Goal: Find specific page/section: Find specific page/section

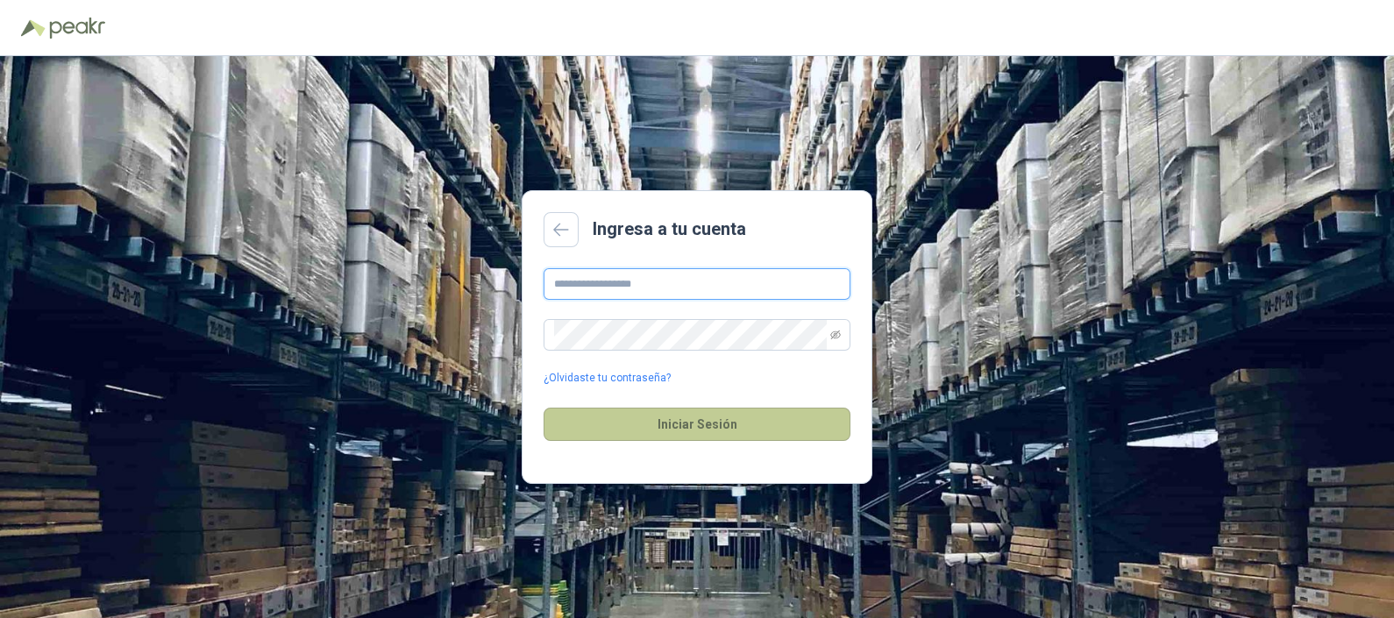
type input "**********"
click at [739, 429] on button "Iniciar Sesión" at bounding box center [697, 424] width 307 height 33
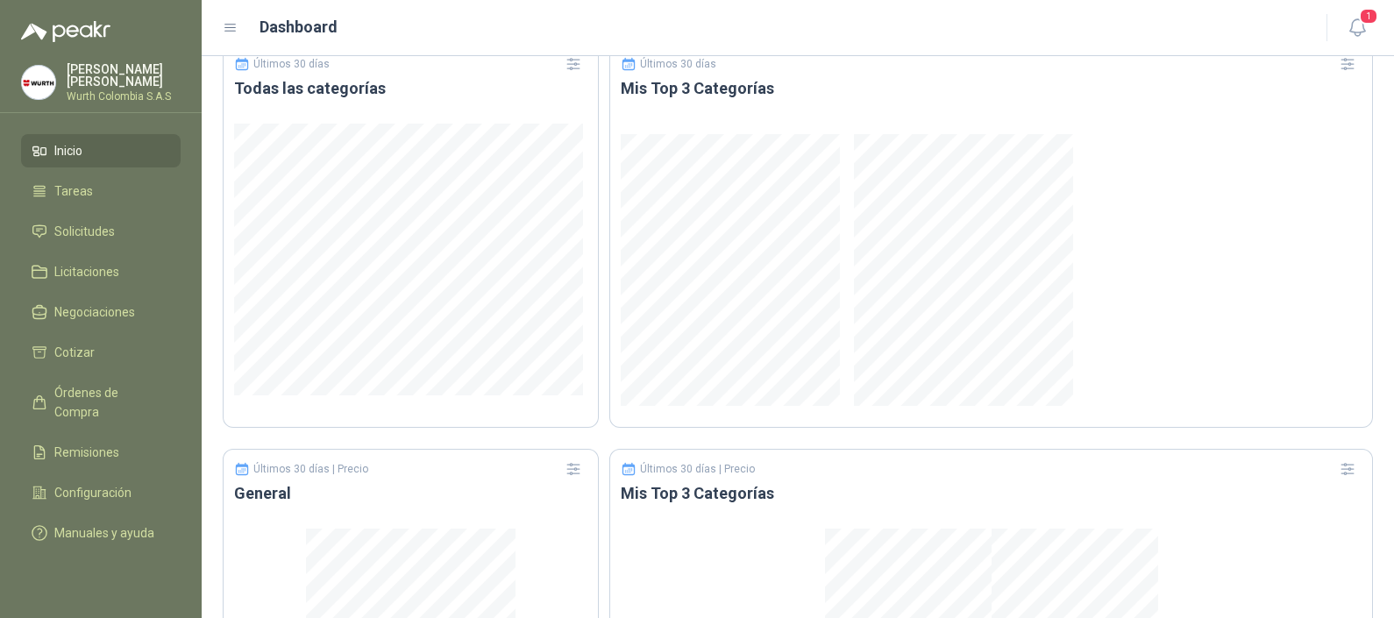
scroll to position [1082, 0]
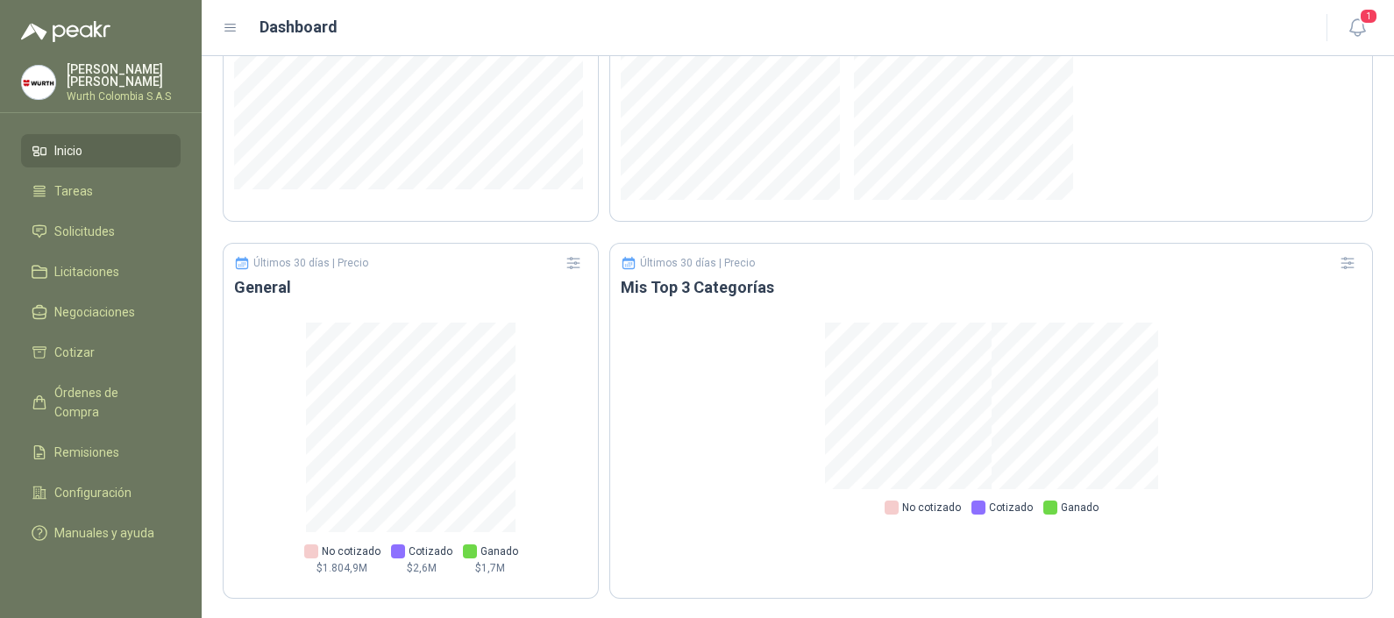
click at [88, 146] on li "Inicio" at bounding box center [101, 150] width 139 height 19
click at [75, 352] on span "Cotizar" at bounding box center [74, 352] width 40 height 19
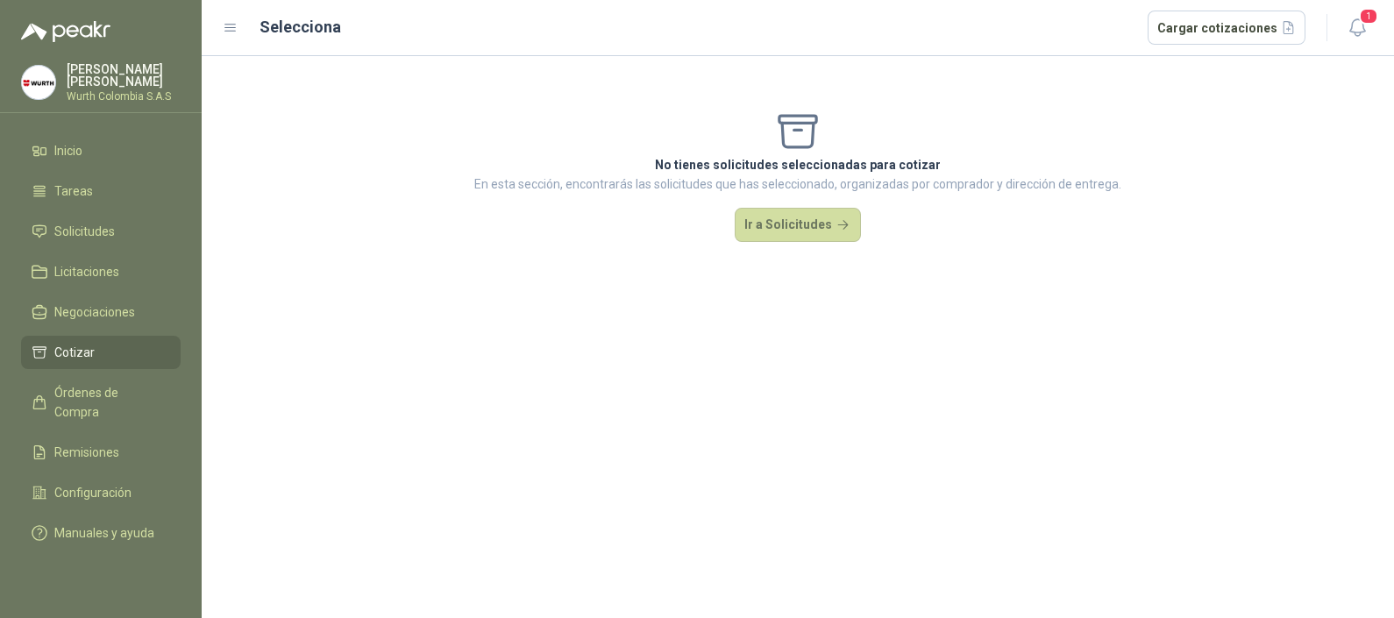
click at [75, 352] on span "Cotizar" at bounding box center [74, 352] width 40 height 19
click at [119, 400] on span "Órdenes de Compra" at bounding box center [109, 402] width 110 height 39
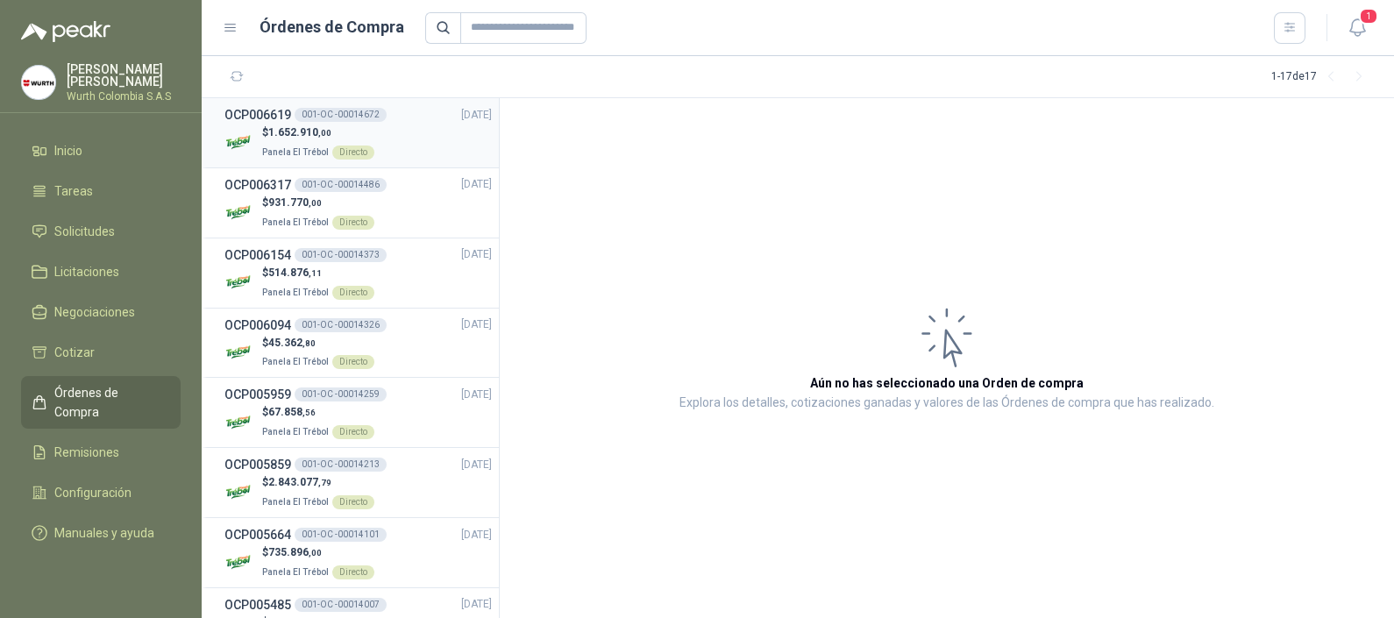
click at [395, 137] on div "$ 1.652.910 ,00 Panela El Trébol Directo" at bounding box center [357, 142] width 267 height 36
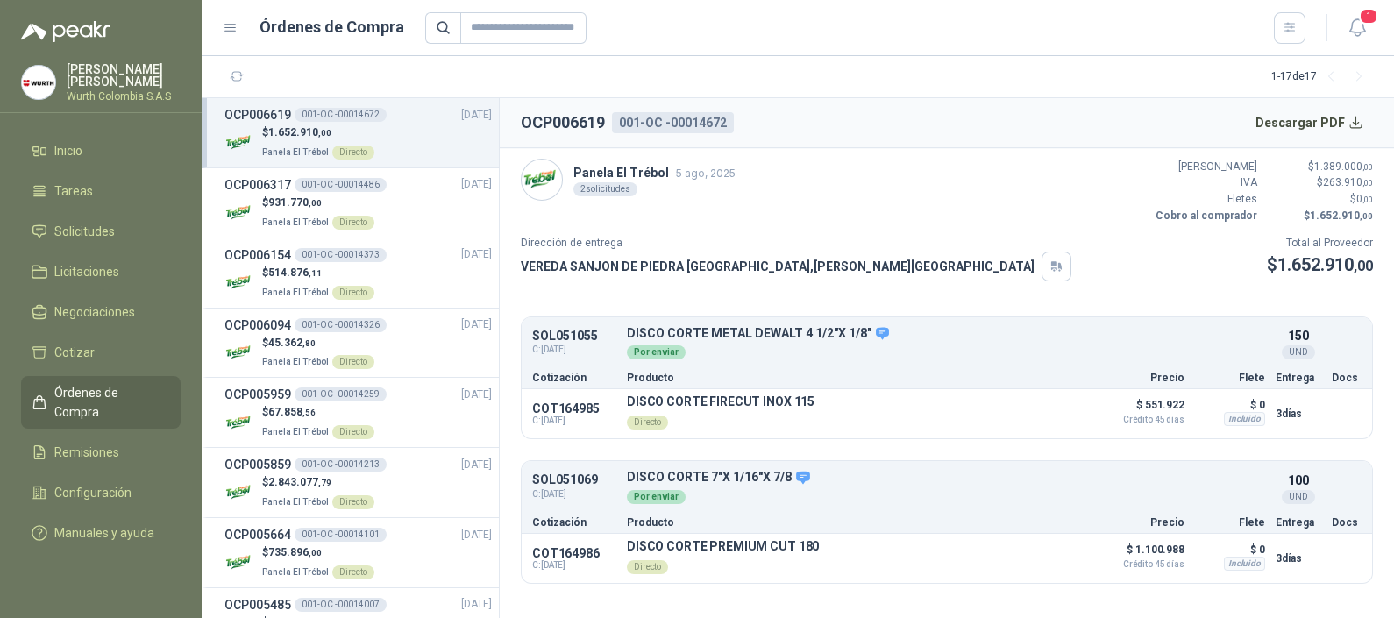
click at [89, 392] on span "Órdenes de Compra" at bounding box center [109, 402] width 110 height 39
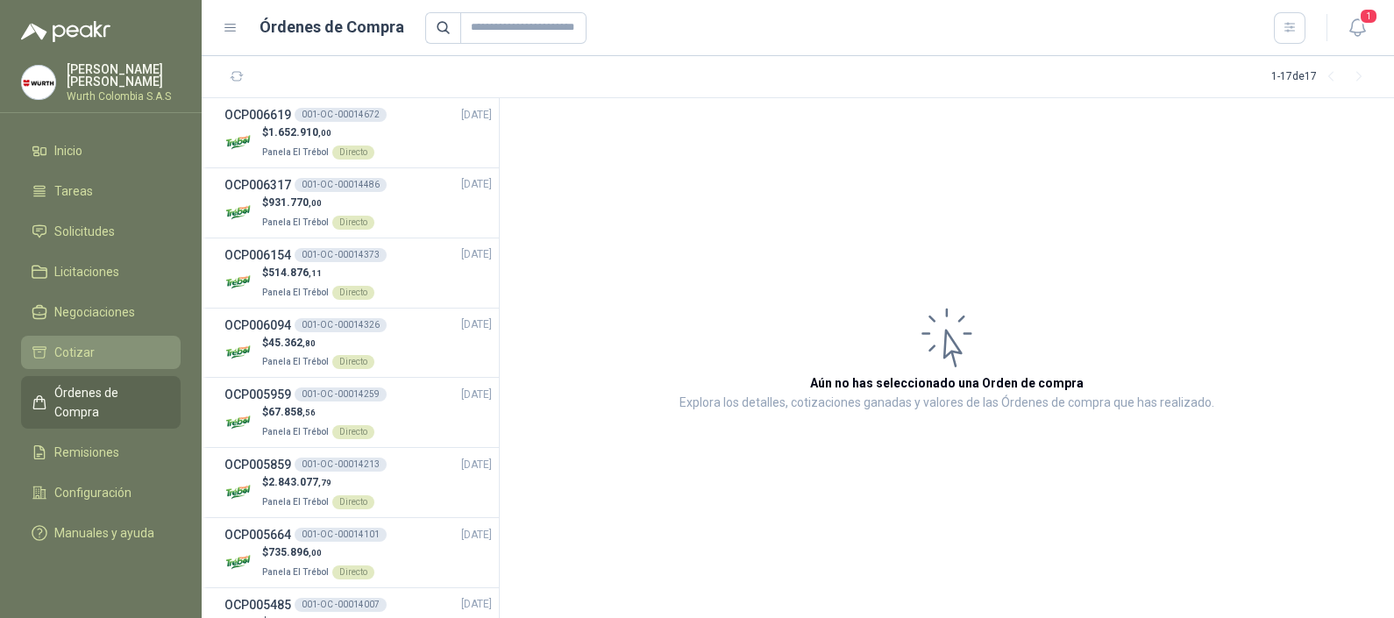
click at [65, 355] on span "Cotizar" at bounding box center [74, 352] width 40 height 19
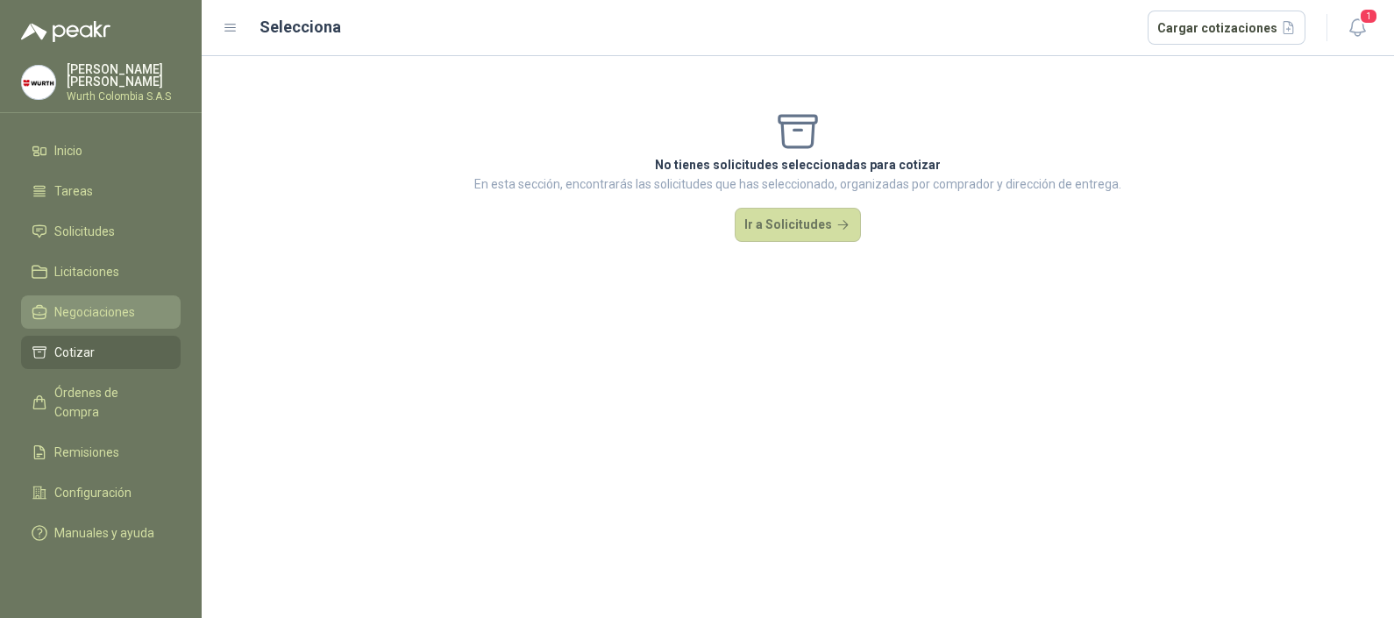
click at [74, 318] on span "Negociaciones" at bounding box center [94, 311] width 81 height 19
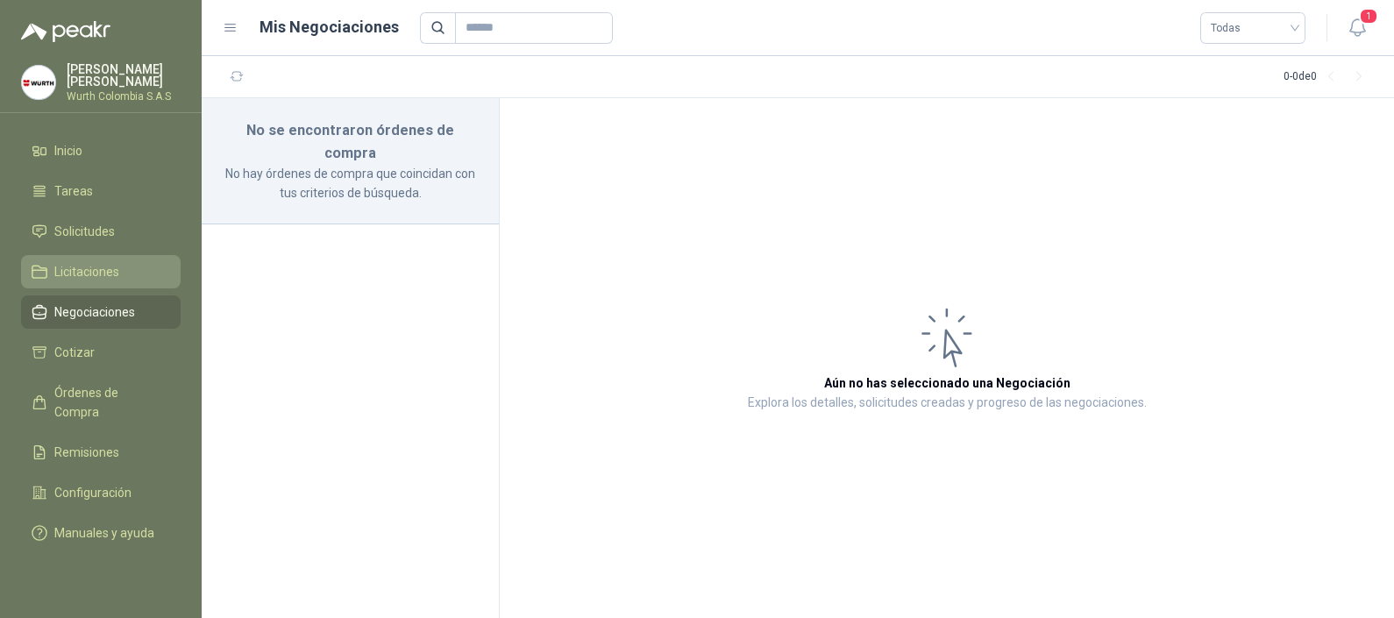
click at [81, 272] on span "Licitaciones" at bounding box center [86, 271] width 65 height 19
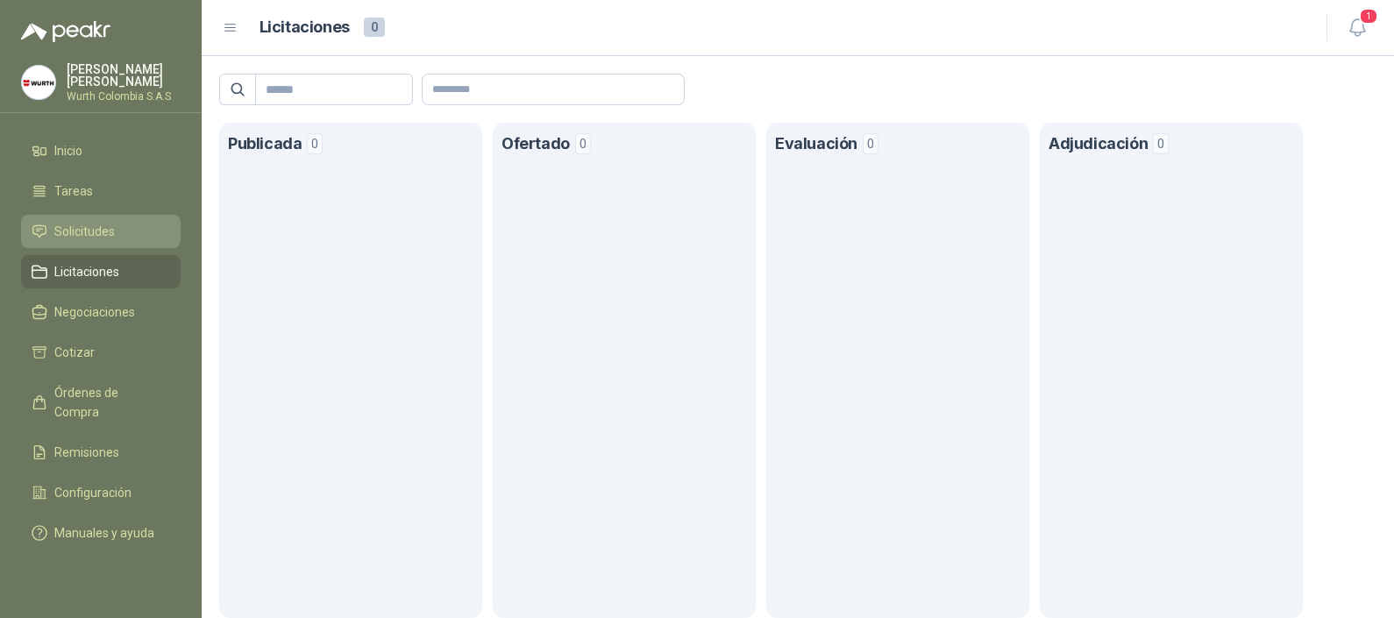
click at [79, 231] on span "Solicitudes" at bounding box center [84, 231] width 60 height 19
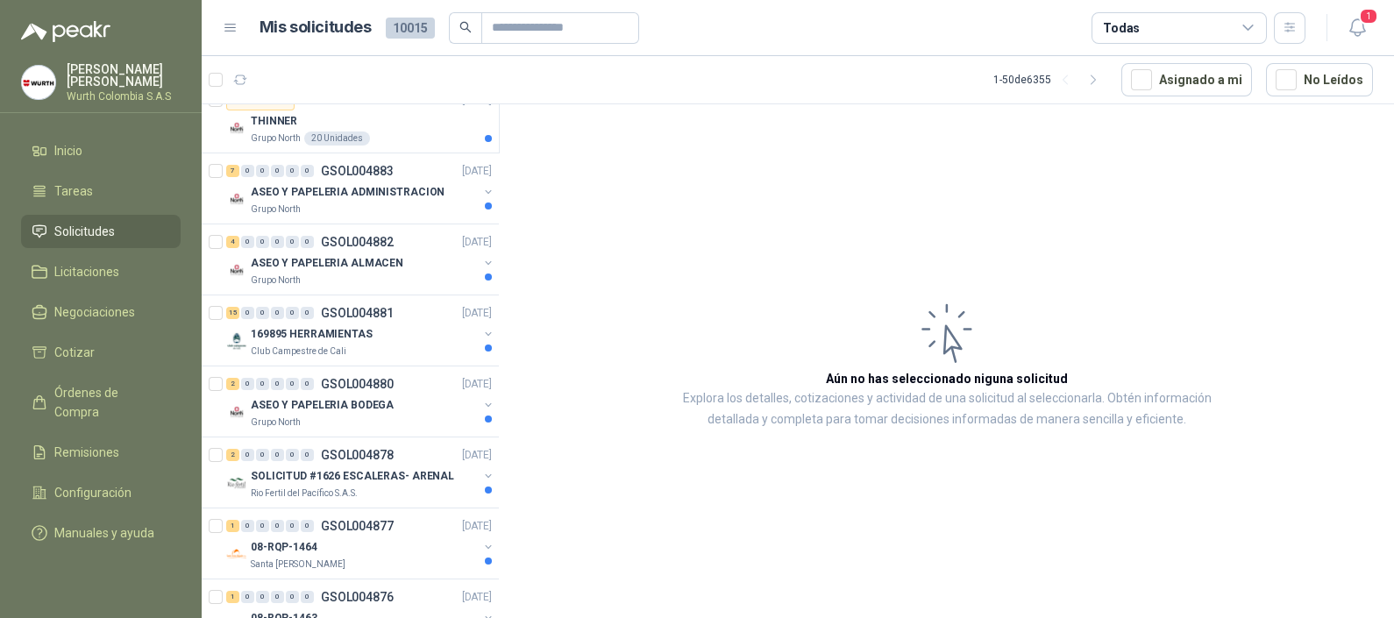
scroll to position [986, 0]
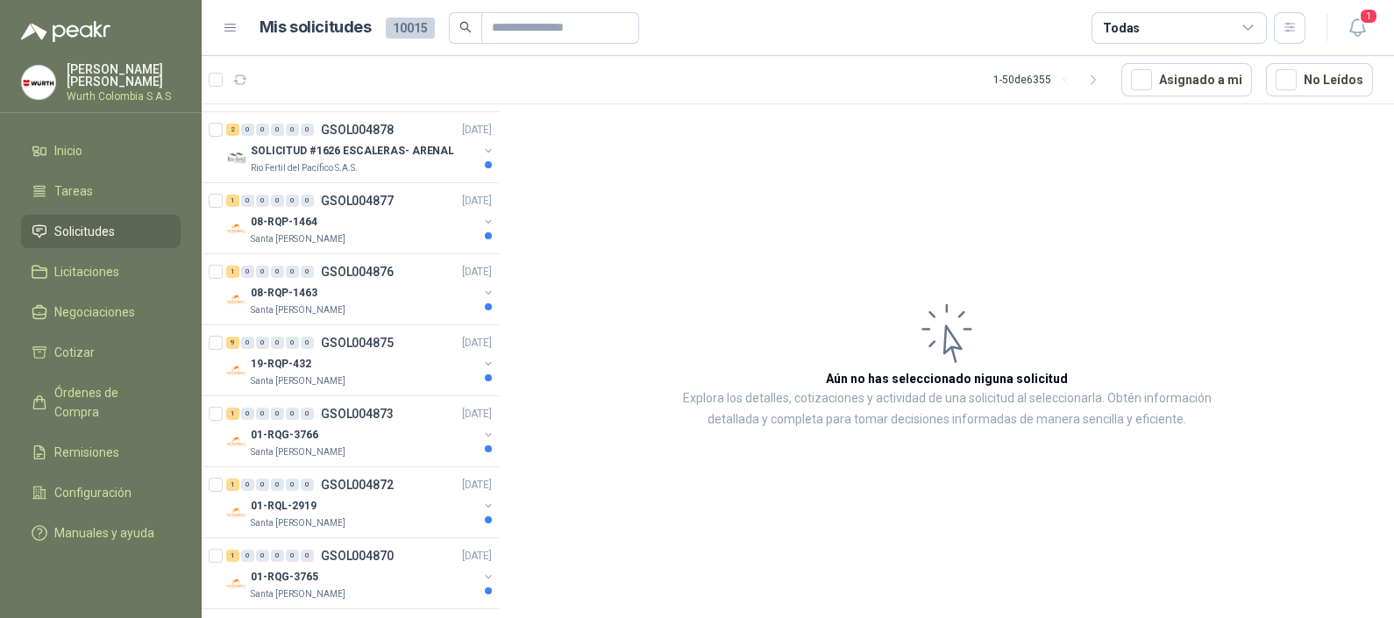
click at [1204, 31] on div "Todas" at bounding box center [1178, 28] width 175 height 32
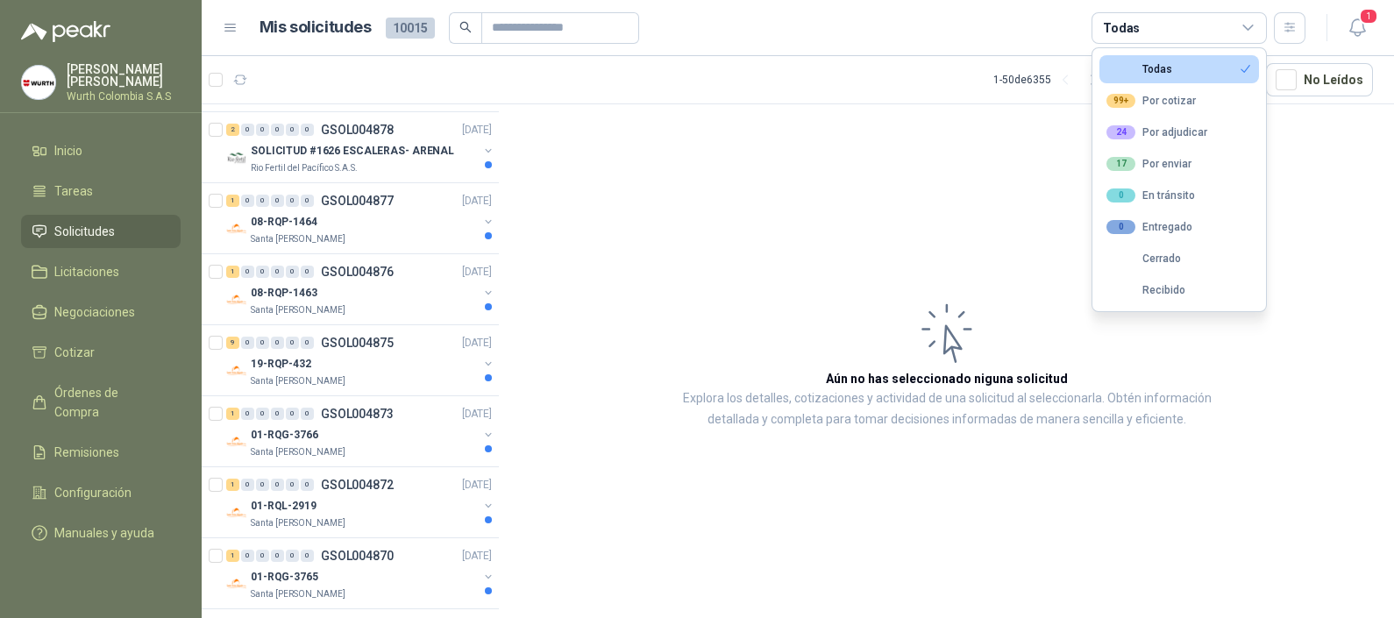
click at [1204, 31] on div "Todas" at bounding box center [1178, 28] width 175 height 32
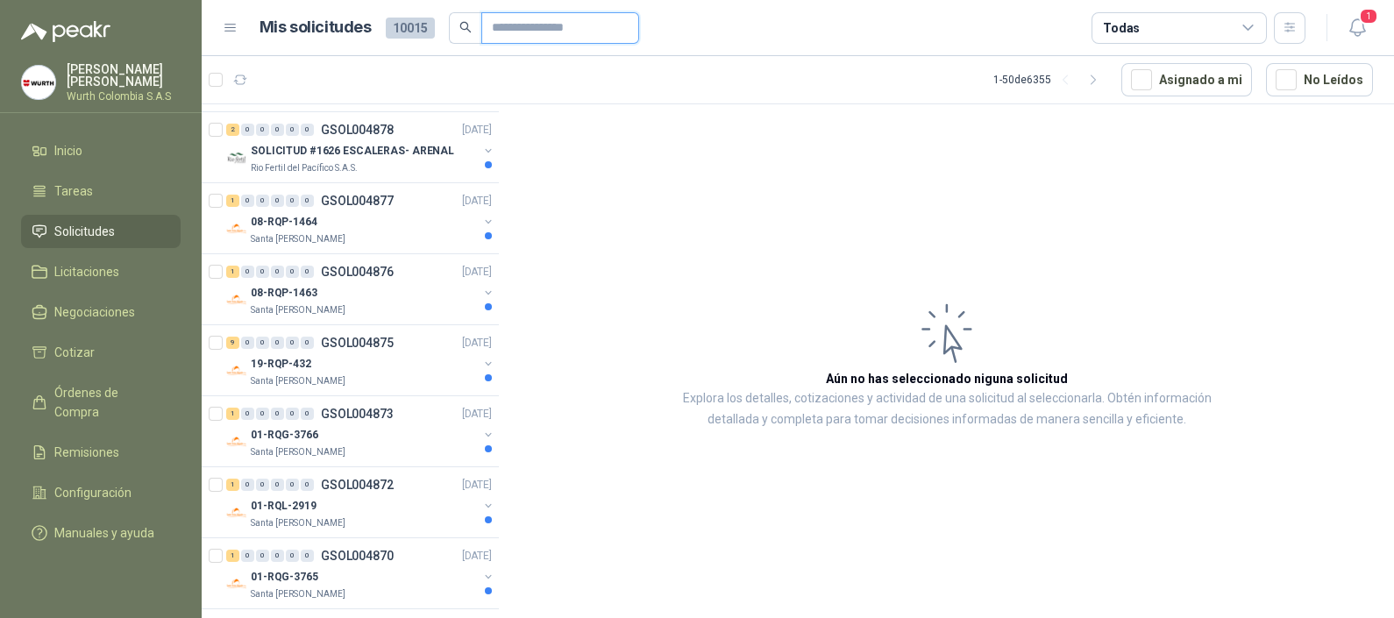
click at [524, 22] on input "text" at bounding box center [553, 28] width 123 height 30
paste input "*********"
type input "*********"
click at [457, 25] on span "*********" at bounding box center [544, 28] width 190 height 32
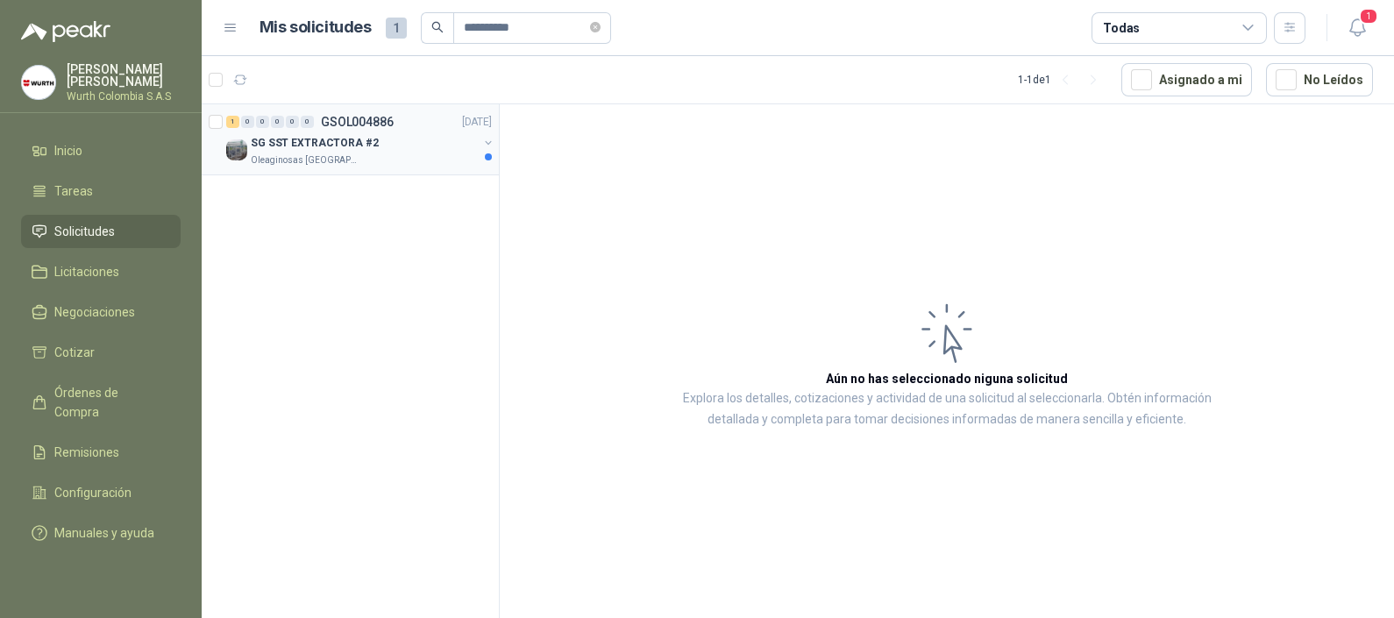
click at [315, 146] on p "SG SST EXTRACTORA #2" at bounding box center [315, 143] width 128 height 17
